Goal: Obtain resource: Download file/media

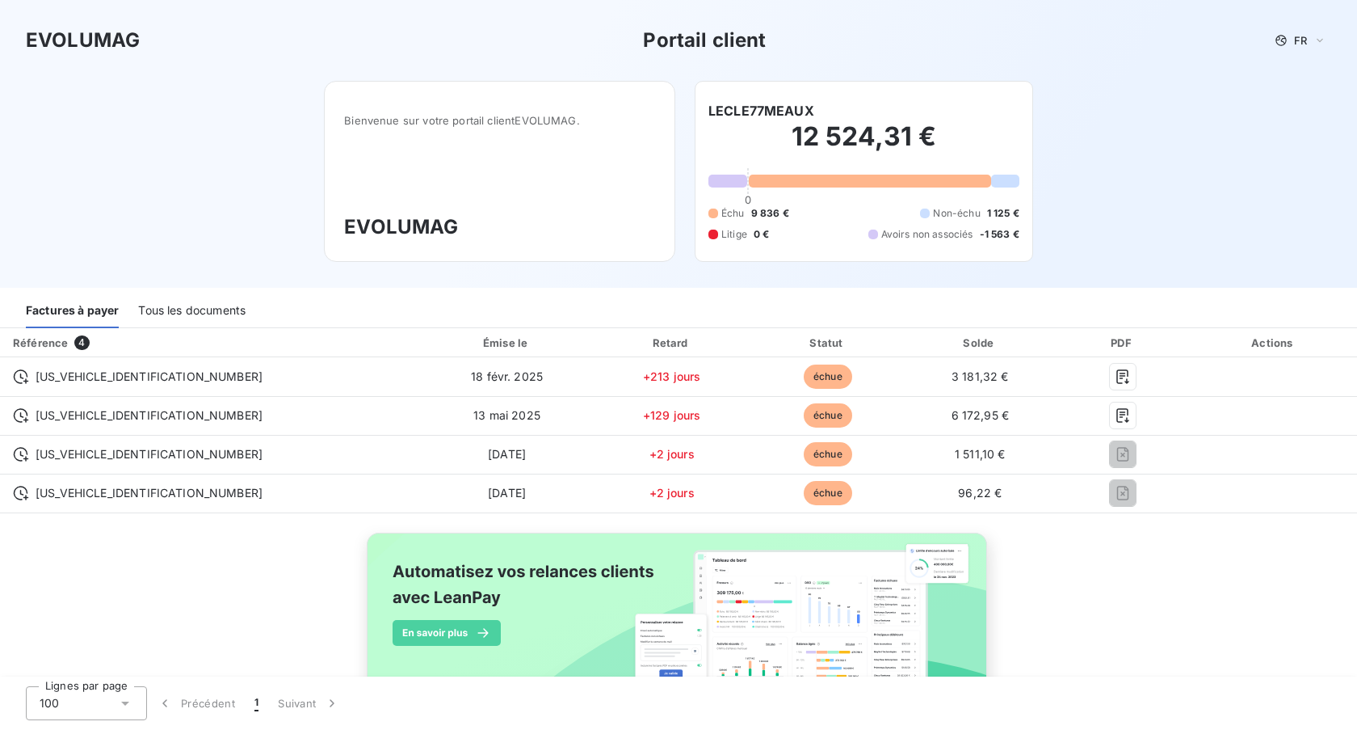
click at [223, 312] on div "Tous les documents" at bounding box center [191, 311] width 107 height 34
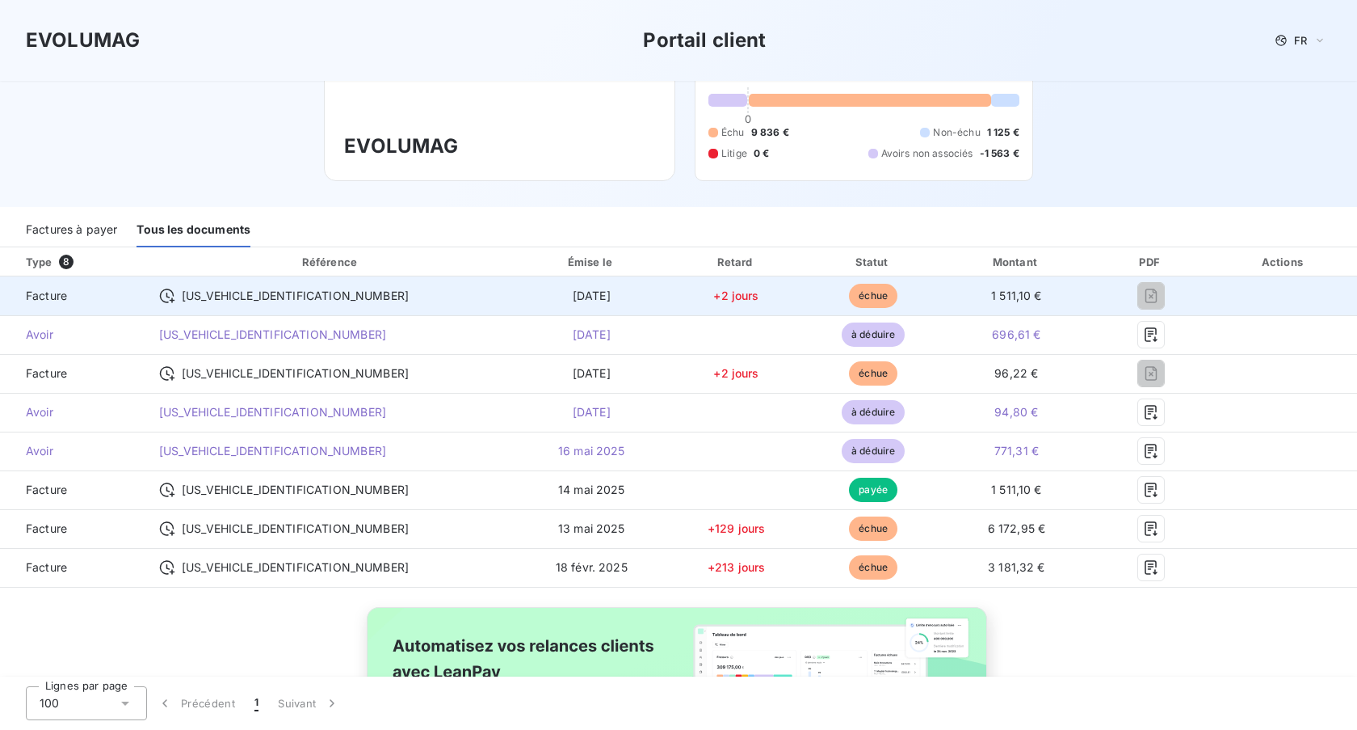
scroll to position [162, 0]
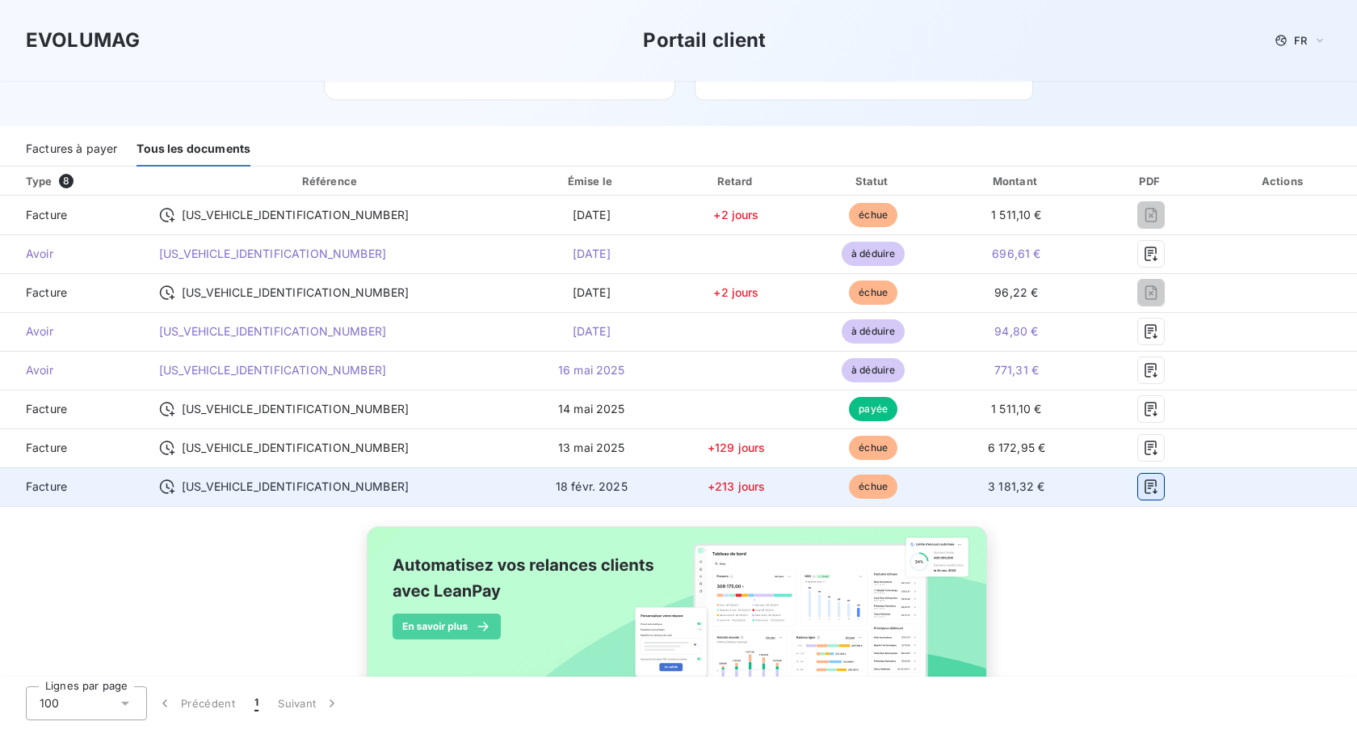
click at [1155, 484] on icon "button" at bounding box center [1151, 486] width 16 height 16
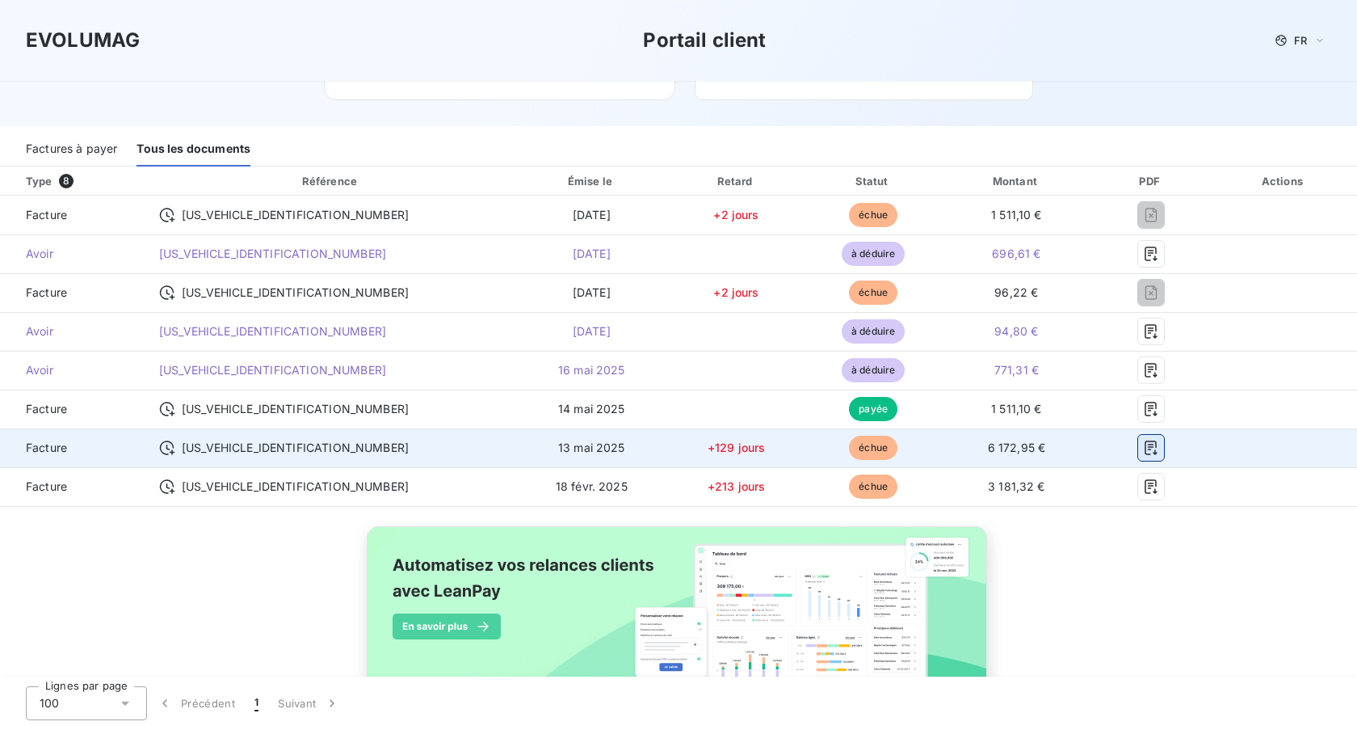
click at [1157, 453] on icon "button" at bounding box center [1151, 447] width 12 height 15
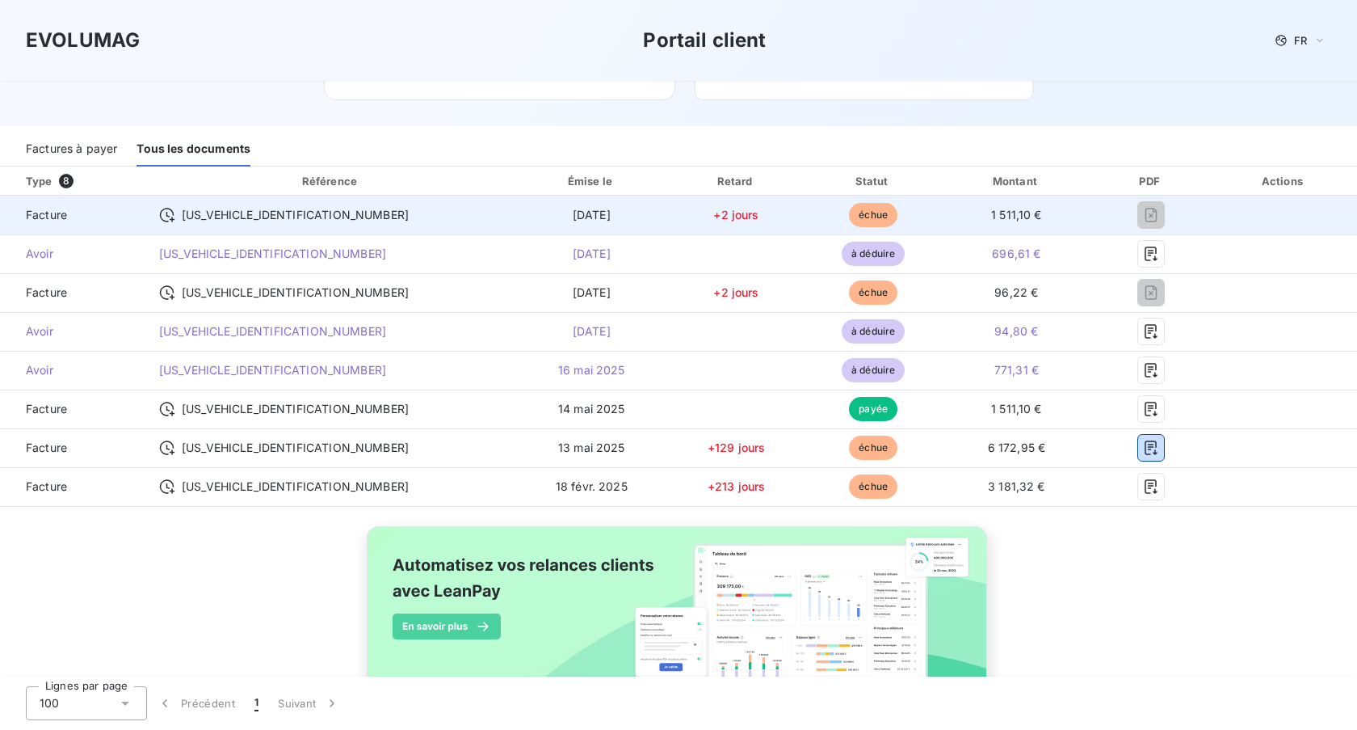
scroll to position [81, 0]
